Goal: Go to known website: Go to known website

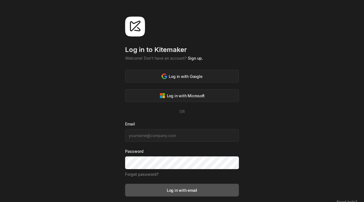
click at [297, 99] on div "Log in to Kitemaker Welcome! Don't have an account? Sign up. Log in with Google…" at bounding box center [182, 104] width 364 height 209
click at [276, 124] on div "Log in to [GEOGRAPHIC_DATA] Welcome! Don't have an account? Sign up. Log in wit…" at bounding box center [182, 104] width 364 height 209
click at [218, 100] on button "Log in with Microsoft" at bounding box center [182, 95] width 114 height 13
